Goal: Find specific page/section: Find specific page/section

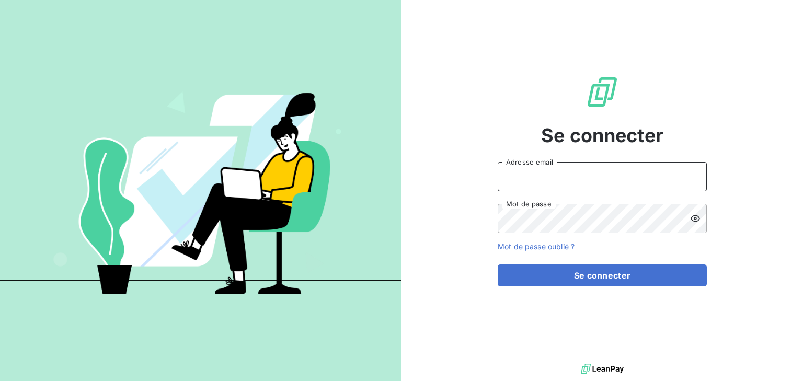
click at [546, 174] on input "Adresse email" at bounding box center [602, 176] width 209 height 29
type input "goncalves@sem-espaces-verts.fr"
click at [498, 265] on button "Se connecter" at bounding box center [602, 276] width 209 height 22
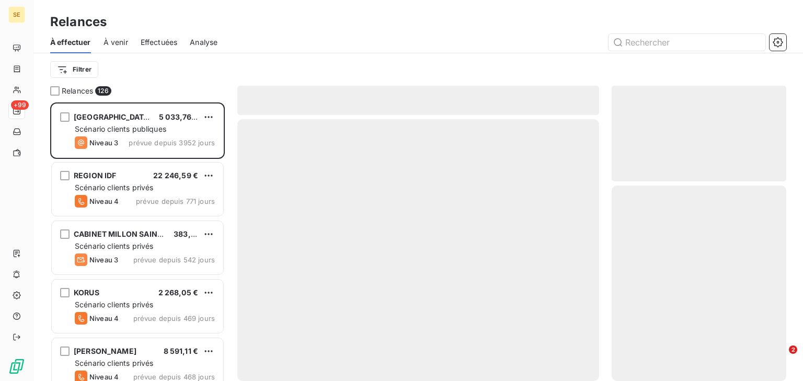
scroll to position [272, 168]
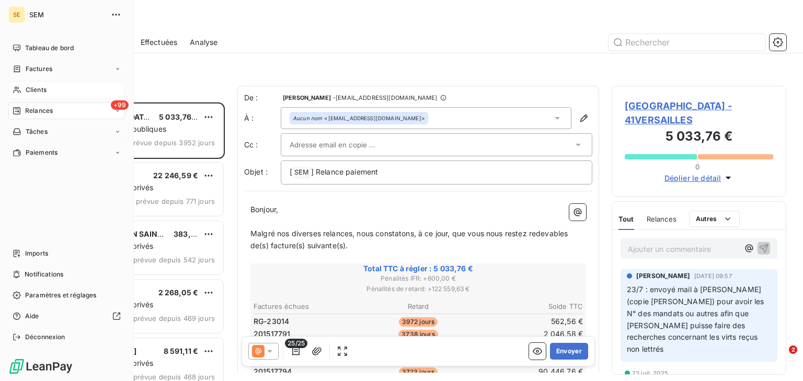
click at [44, 88] on span "Clients" at bounding box center [36, 89] width 21 height 9
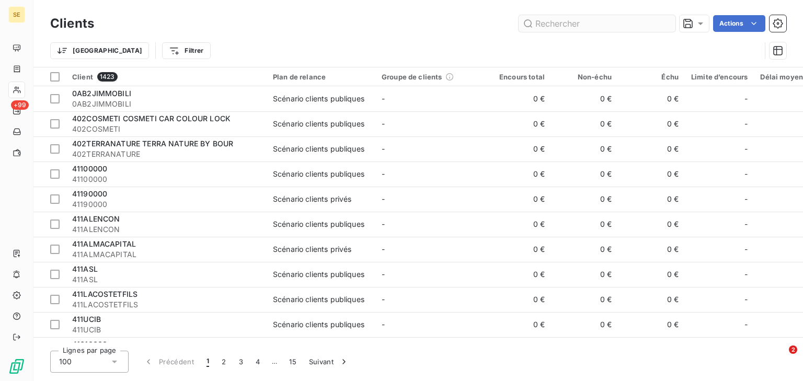
click at [550, 25] on input "text" at bounding box center [597, 23] width 157 height 17
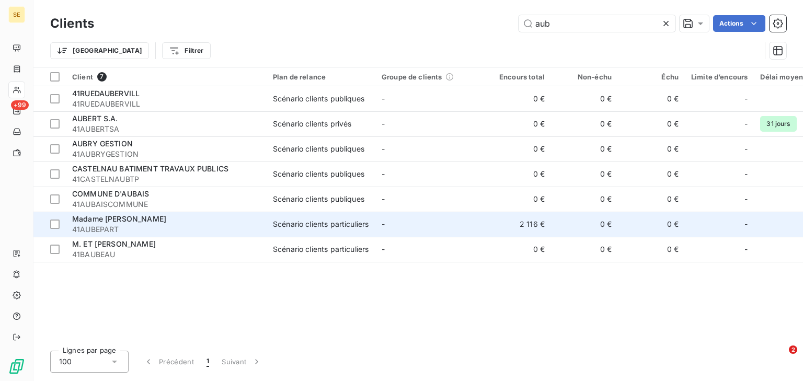
type input "aub"
click at [136, 223] on span "Madame [PERSON_NAME]" at bounding box center [119, 218] width 94 height 9
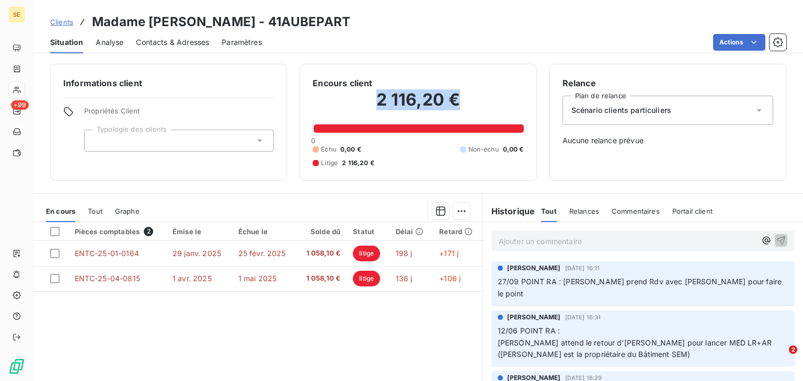
drag, startPoint x: 367, startPoint y: 102, endPoint x: 452, endPoint y: 105, distance: 84.7
click at [452, 105] on h2 "2 116,20 €" at bounding box center [418, 104] width 211 height 31
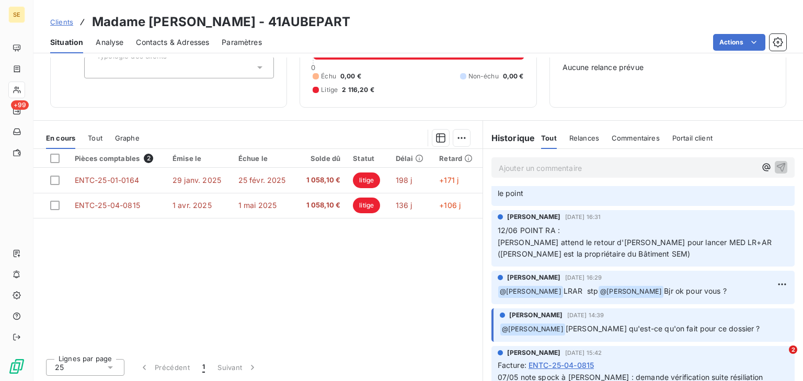
scroll to position [42, 0]
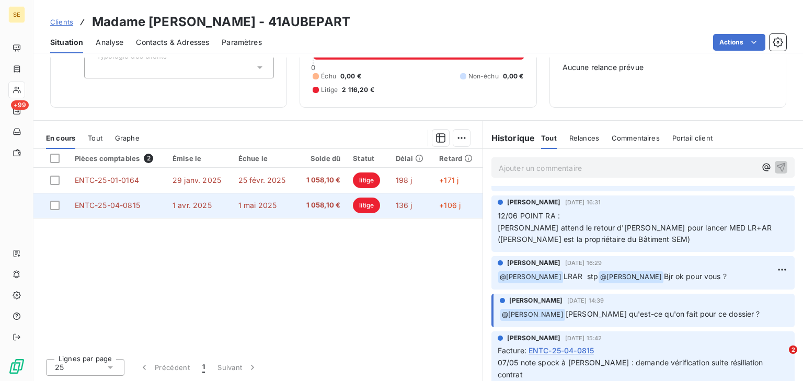
click at [178, 210] on td "1 avr. 2025" at bounding box center [199, 205] width 66 height 25
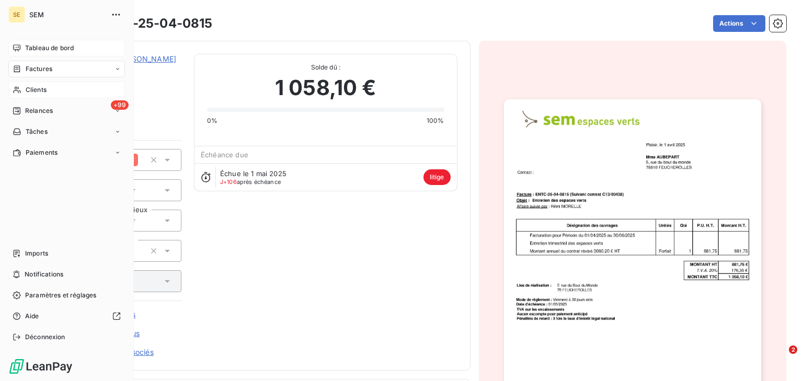
click at [48, 48] on span "Tableau de bord" at bounding box center [49, 47] width 49 height 9
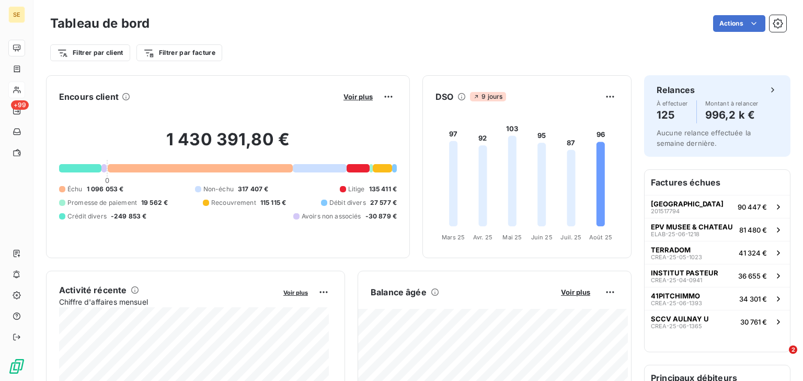
click at [744, 25] on html "SE +99 Tableau de bord Actions Filtrer par client Filtrer par facture Encours c…" at bounding box center [401, 190] width 803 height 381
